Goal: Information Seeking & Learning: Learn about a topic

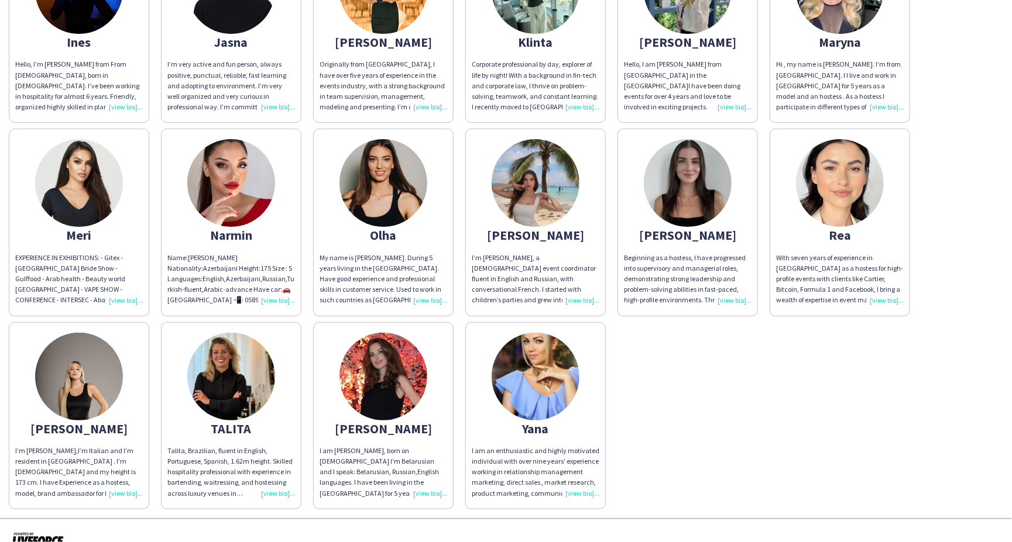
scroll to position [360, 0]
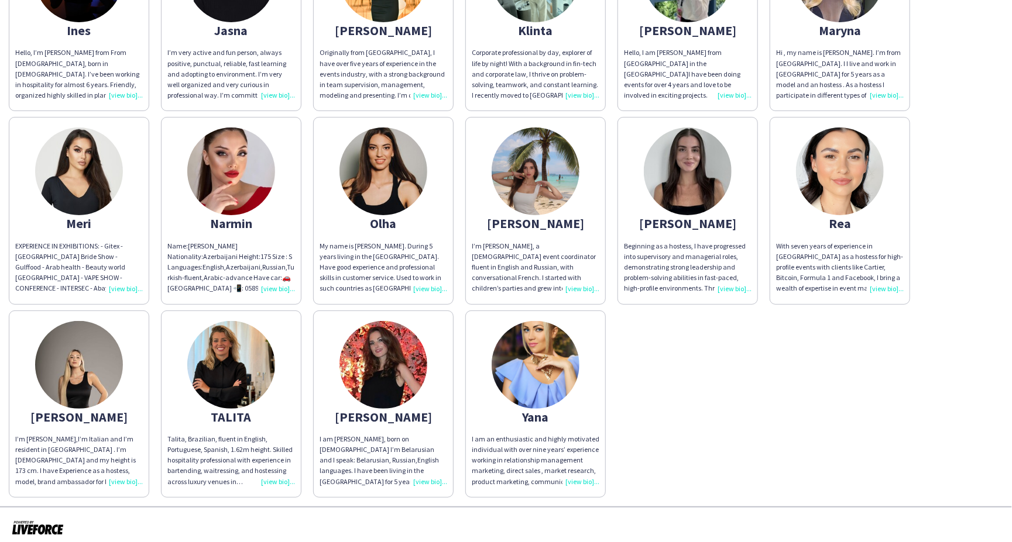
click at [744, 448] on div "[PERSON_NAME] My name is [PERSON_NAME], and I am from [DEMOGRAPHIC_DATA]. My he…" at bounding box center [506, 111] width 994 height 773
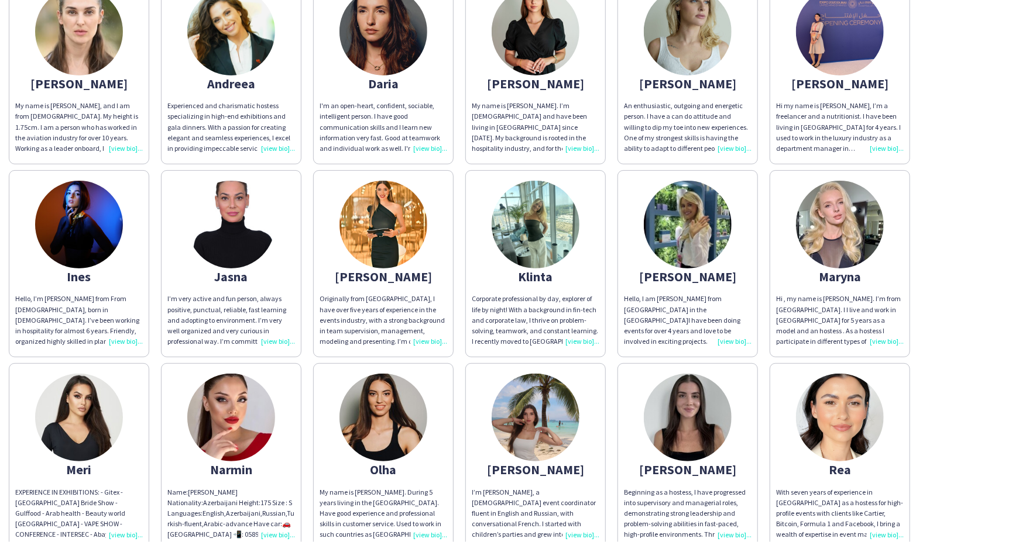
scroll to position [0, 0]
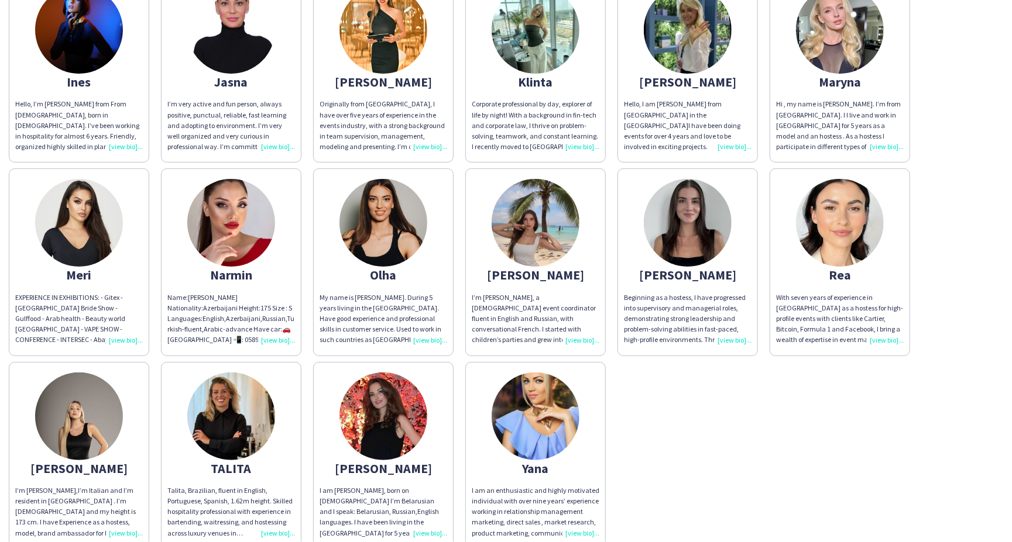
scroll to position [314, 0]
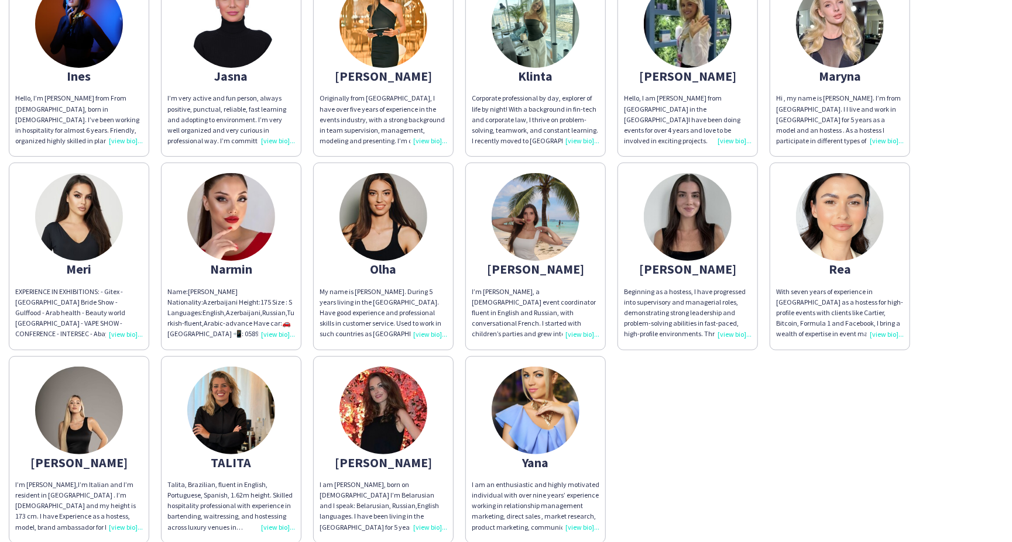
click at [554, 491] on div "I am an enthusiastic and highly motivated individual with over nine years’ expe…" at bounding box center [536, 506] width 128 height 53
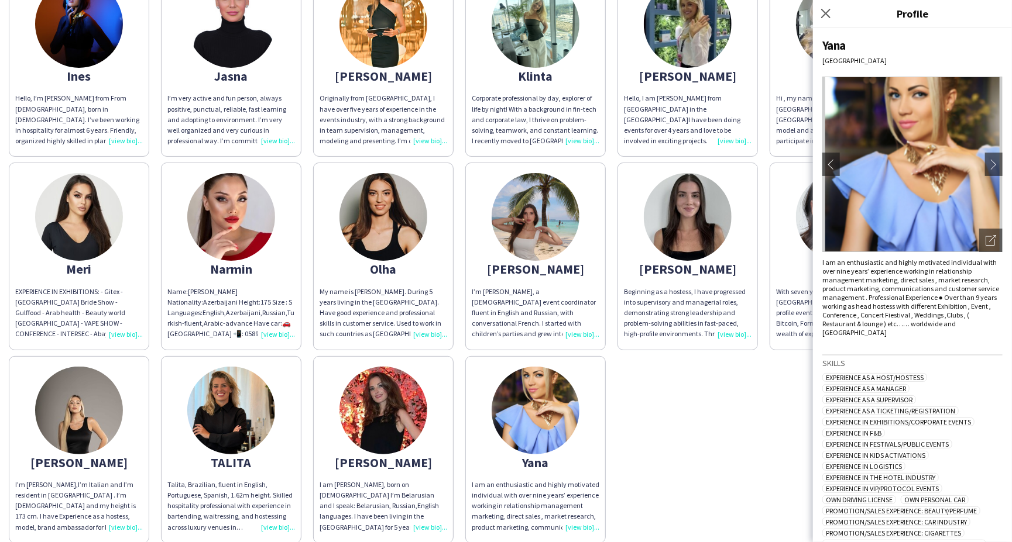
click at [701, 414] on div "[PERSON_NAME] My name is [PERSON_NAME], and I am from [DEMOGRAPHIC_DATA]. My he…" at bounding box center [506, 157] width 994 height 773
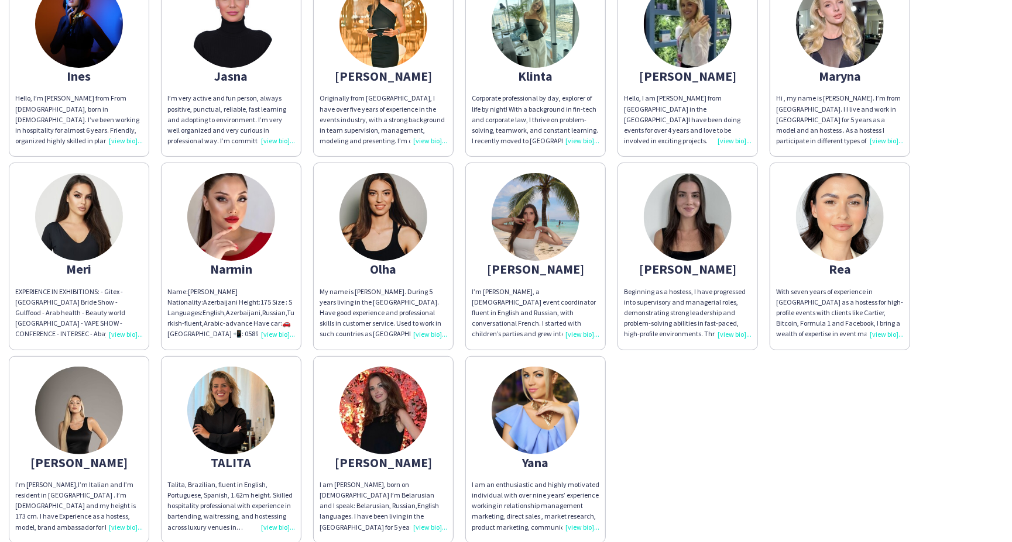
click at [531, 266] on div "[PERSON_NAME]" at bounding box center [536, 269] width 128 height 11
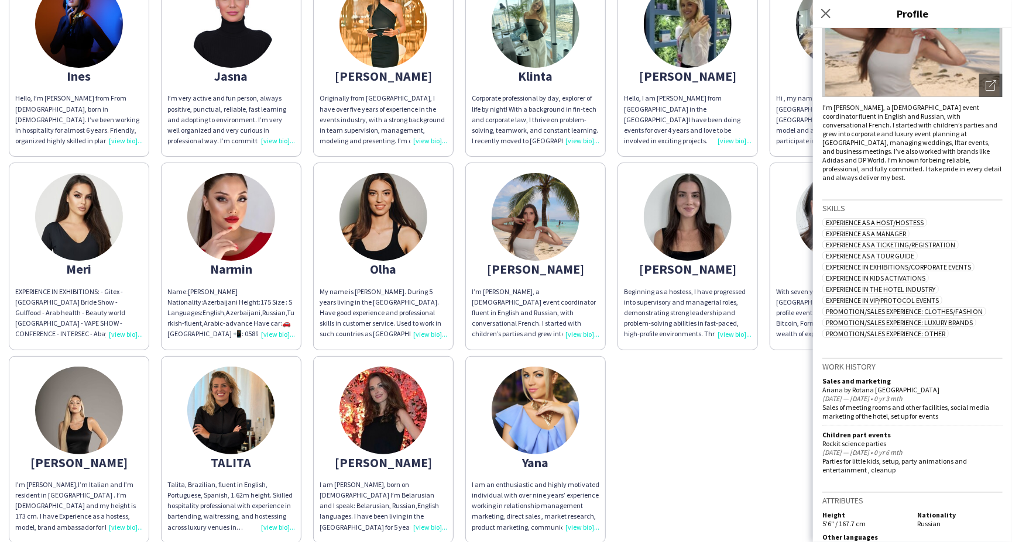
scroll to position [154, 0]
click at [701, 451] on div "[PERSON_NAME] My name is [PERSON_NAME], and I am from [DEMOGRAPHIC_DATA]. My he…" at bounding box center [506, 157] width 994 height 773
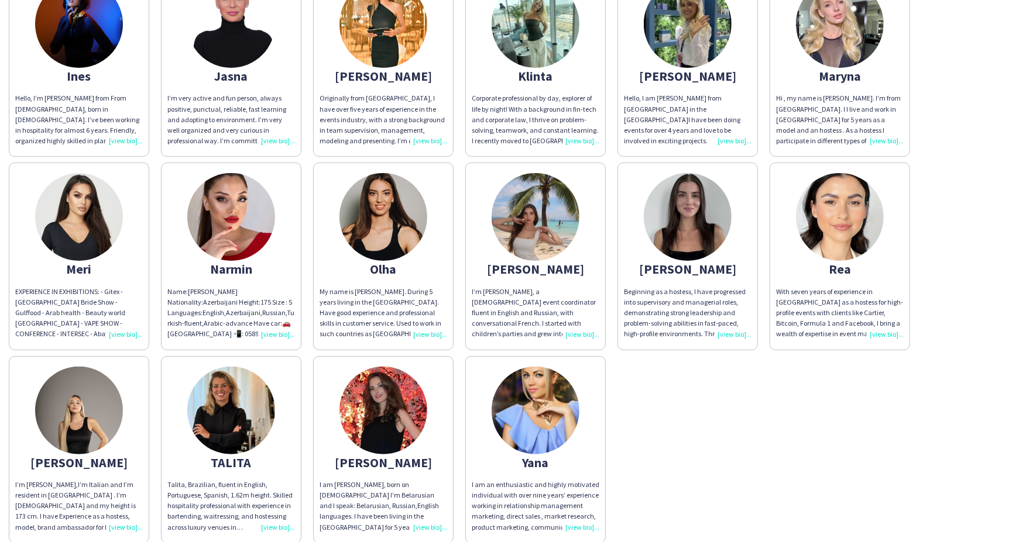
click at [693, 287] on div "Beginning as a hostess, I have progressed into supervisory and managerial roles…" at bounding box center [688, 313] width 128 height 53
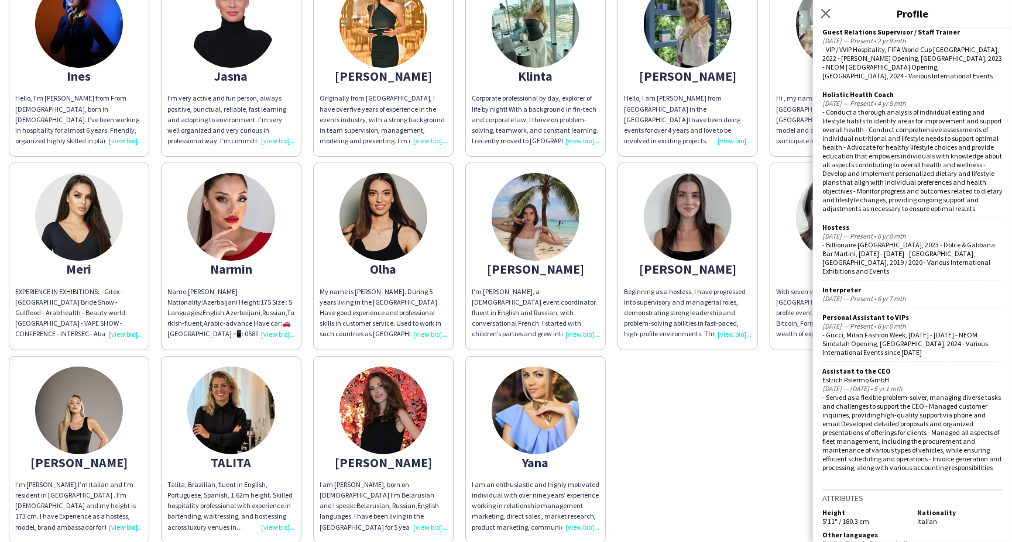
scroll to position [545, 0]
click at [709, 435] on div "[PERSON_NAME] My name is [PERSON_NAME], and I am from [DEMOGRAPHIC_DATA]. My he…" at bounding box center [506, 157] width 994 height 773
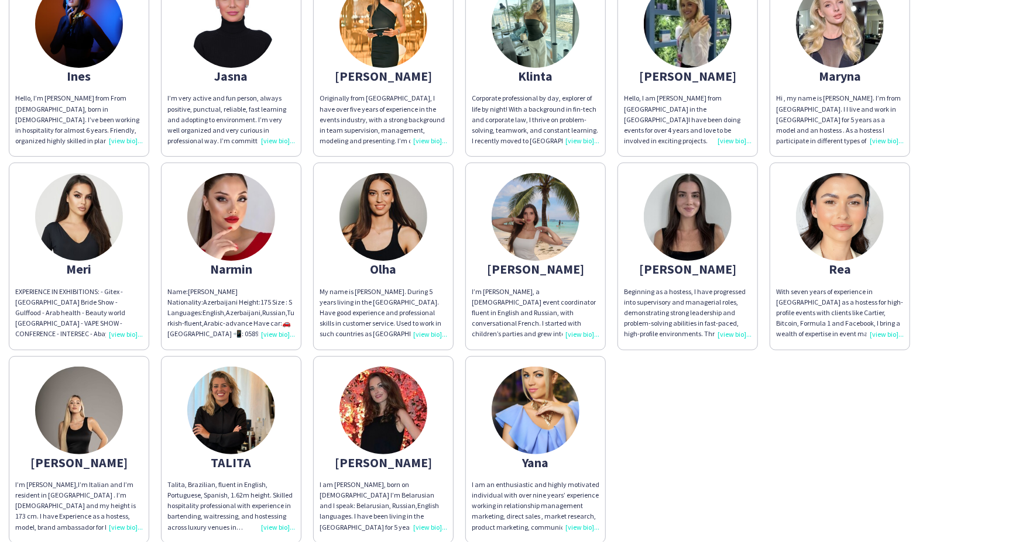
click at [374, 273] on app-share-pages-crew-card "[PERSON_NAME] My name is [PERSON_NAME]. During 5 years living in the [GEOGRAPHI…" at bounding box center [383, 256] width 140 height 187
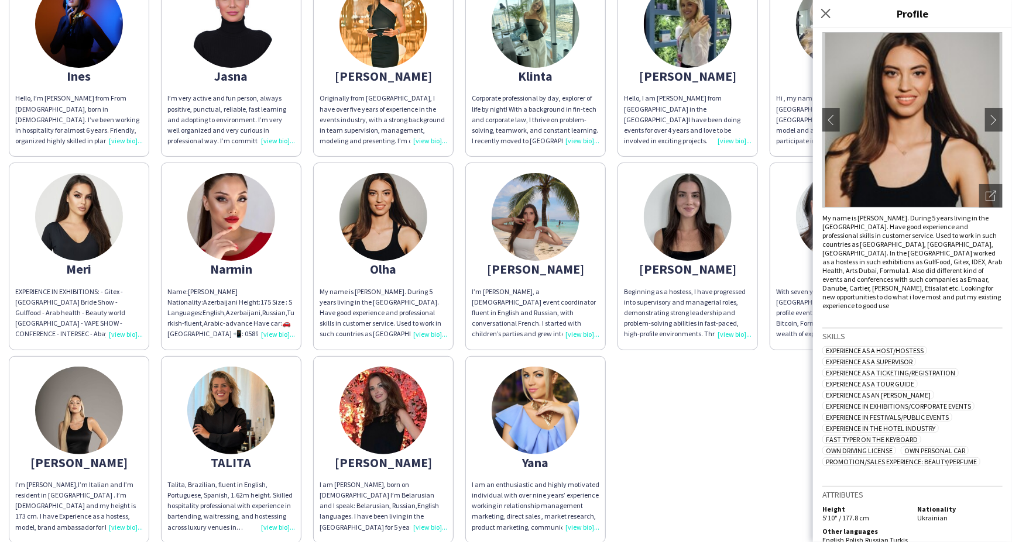
scroll to position [42, 0]
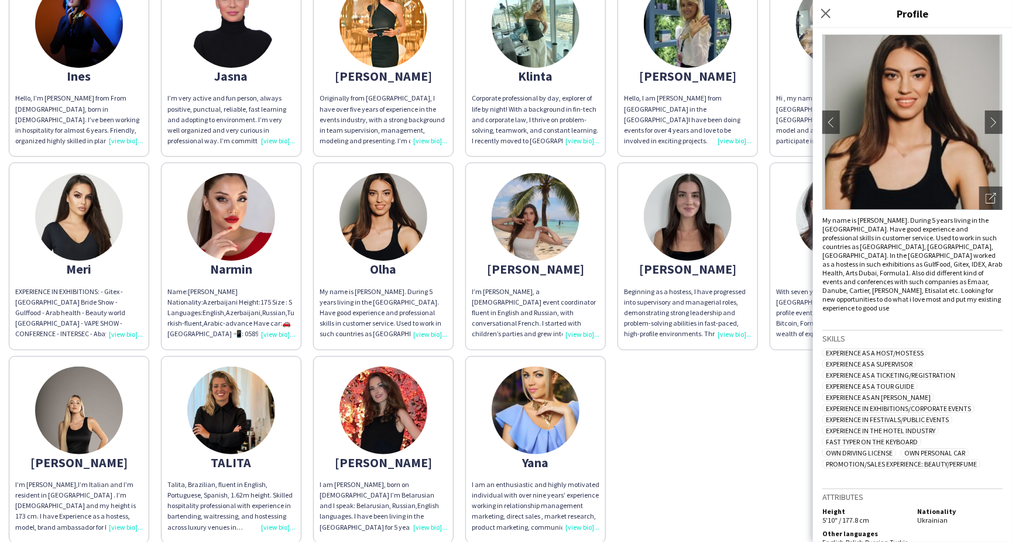
click at [769, 480] on div "[PERSON_NAME] My name is [PERSON_NAME], and I am from [DEMOGRAPHIC_DATA]. My he…" at bounding box center [506, 157] width 994 height 773
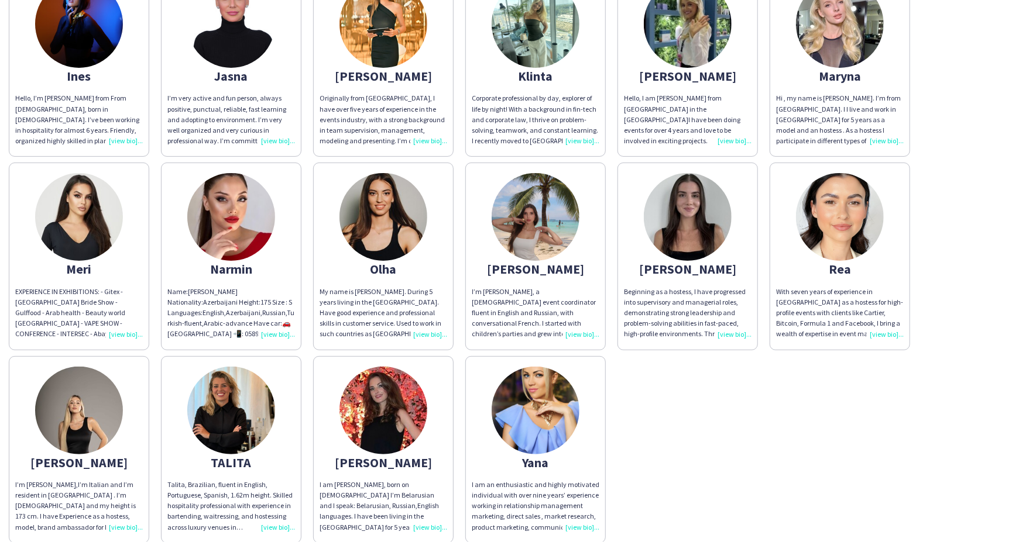
click at [274, 523] on div "Talita, Brazilian, fluent in English, Portuguese, Spanish, 1.62m height. Skille…" at bounding box center [231, 506] width 128 height 53
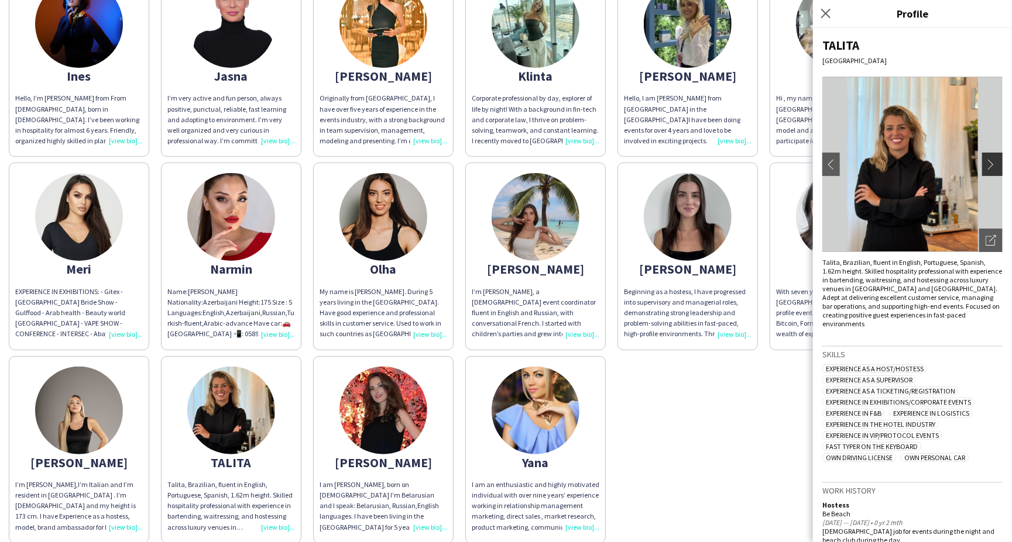
click at [982, 159] on button "chevron-right" at bounding box center [993, 164] width 23 height 23
click at [985, 159] on app-icon "chevron-right" at bounding box center [993, 164] width 16 height 11
click at [985, 161] on app-icon "chevron-right" at bounding box center [993, 164] width 16 height 11
click at [985, 239] on icon "Open photos pop-in" at bounding box center [990, 240] width 11 height 11
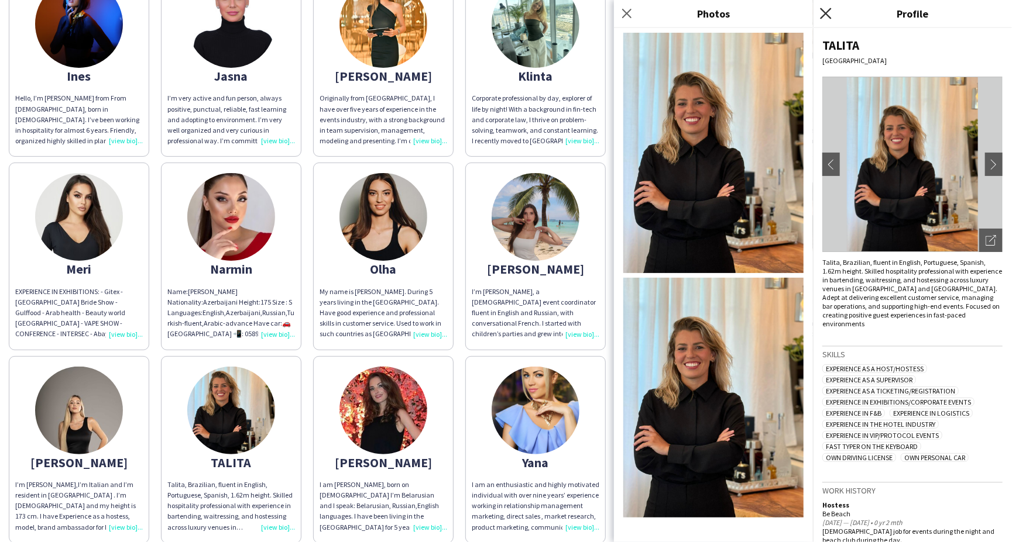
click at [828, 11] on icon "Close pop-in" at bounding box center [825, 13] width 11 height 11
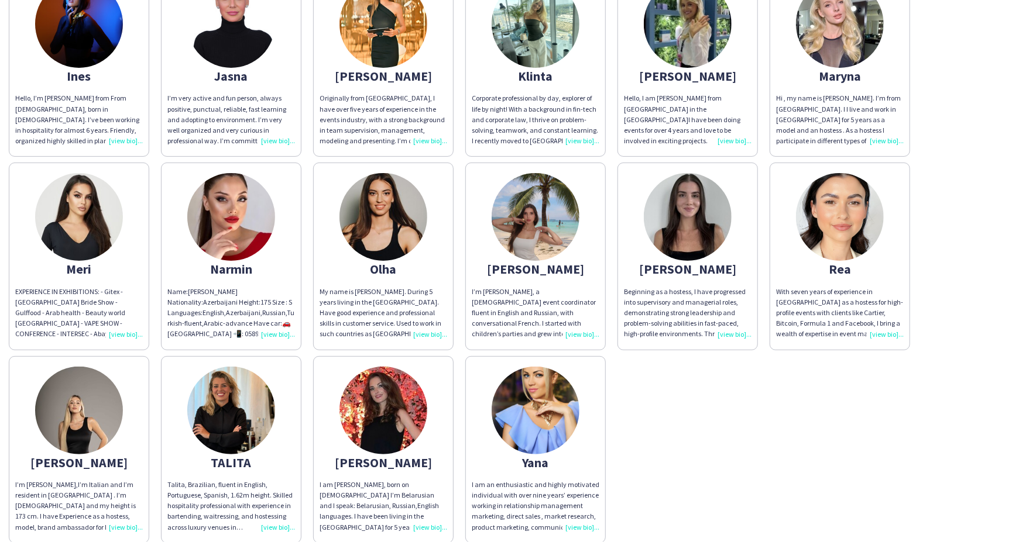
click at [745, 441] on div "[PERSON_NAME] My name is [PERSON_NAME], and I am from [DEMOGRAPHIC_DATA]. My he…" at bounding box center [506, 157] width 994 height 773
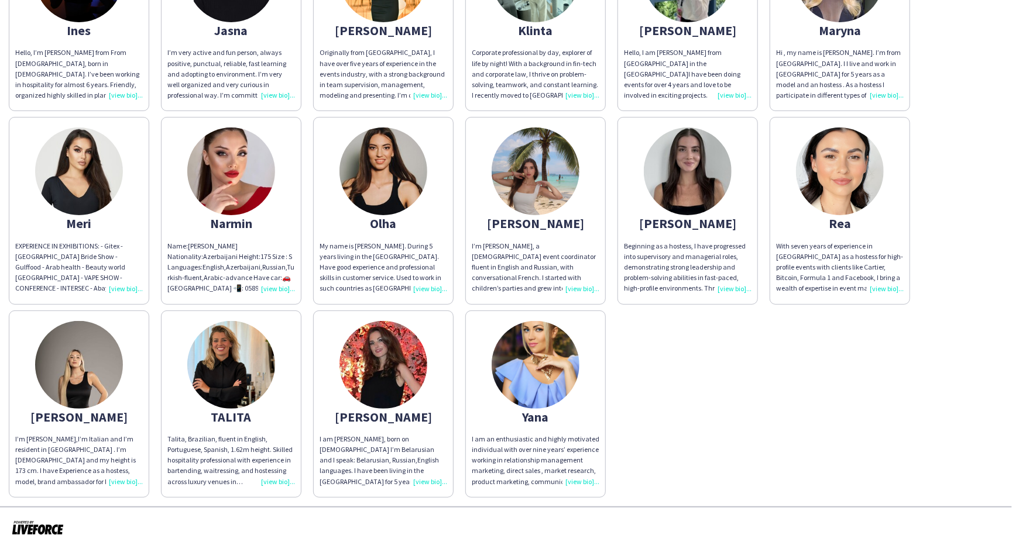
scroll to position [0, 0]
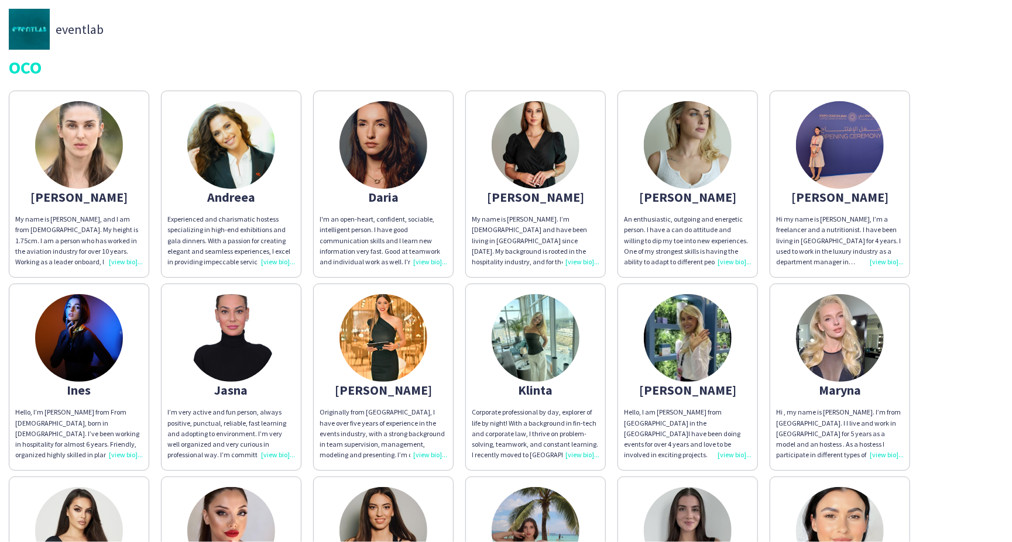
click at [226, 385] on div "Jasna" at bounding box center [231, 390] width 128 height 11
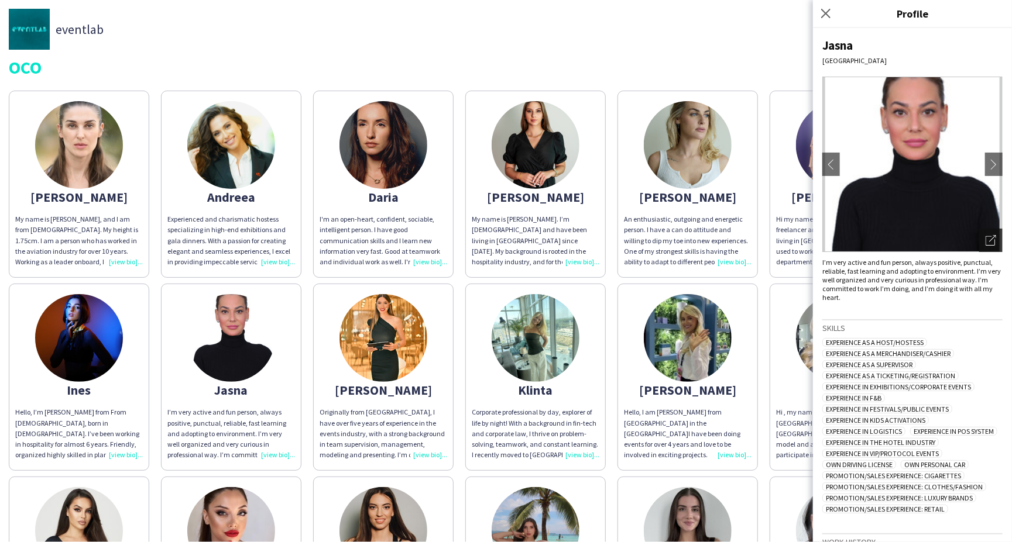
click at [985, 237] on icon "Open photos pop-in" at bounding box center [990, 240] width 11 height 11
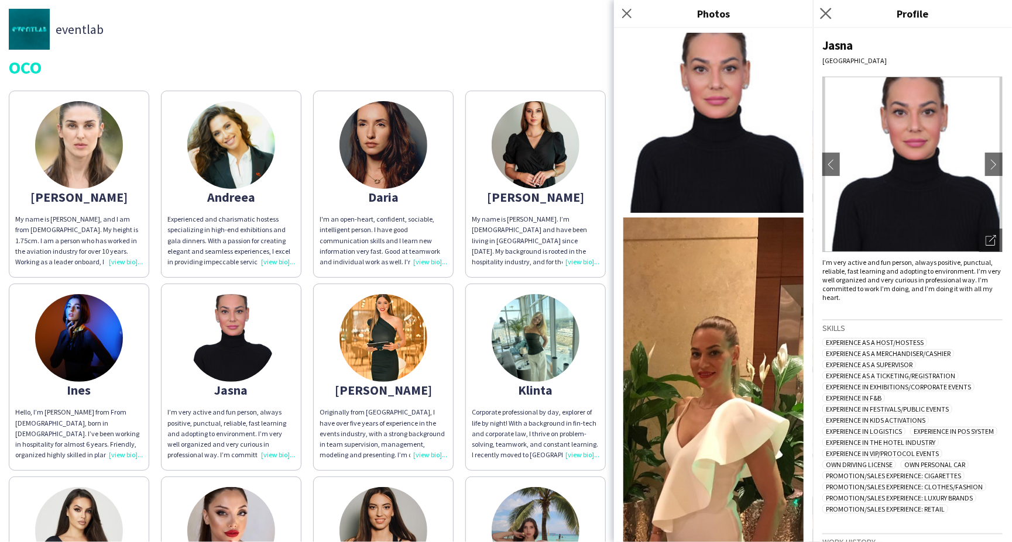
click at [828, 20] on app-icon "Close pop-in" at bounding box center [825, 13] width 17 height 17
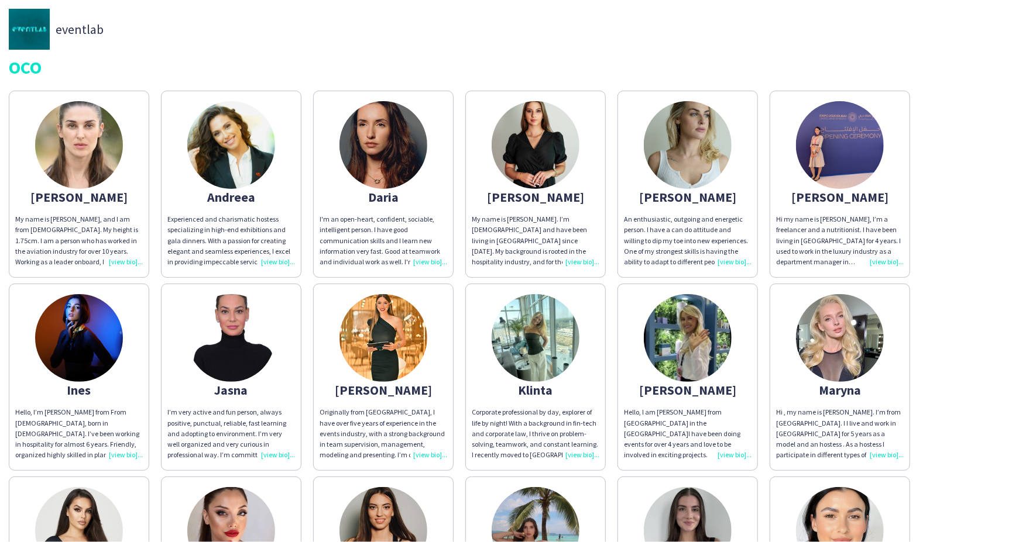
scroll to position [360, 0]
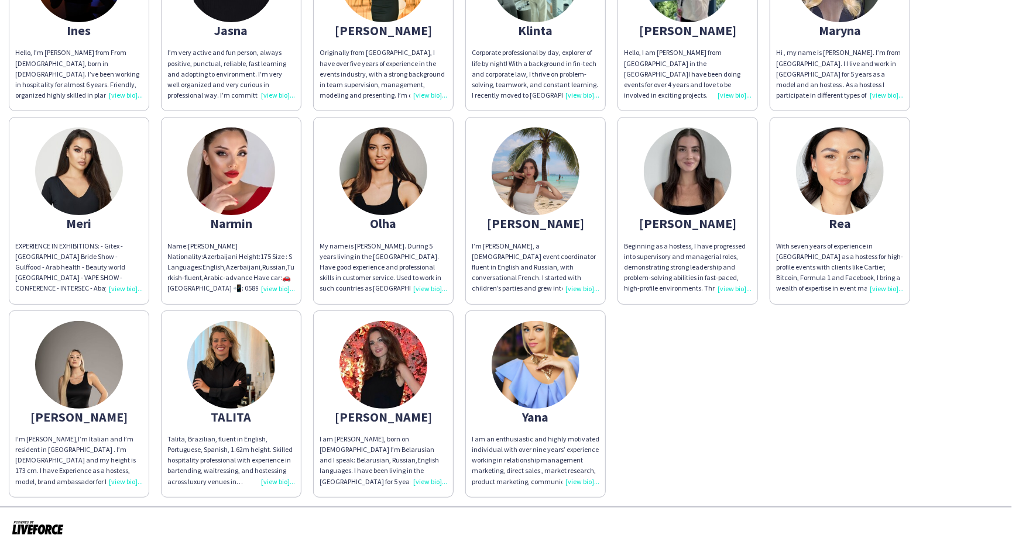
click at [710, 432] on div "[PERSON_NAME] My name is [PERSON_NAME], and I am from [DEMOGRAPHIC_DATA]. My he…" at bounding box center [506, 111] width 994 height 773
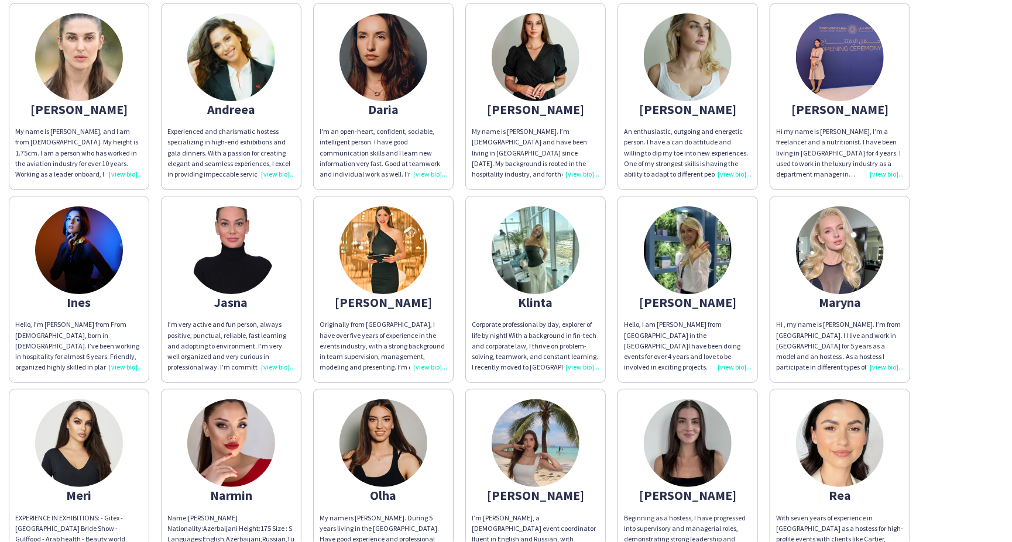
scroll to position [0, 0]
